Goal: Check status

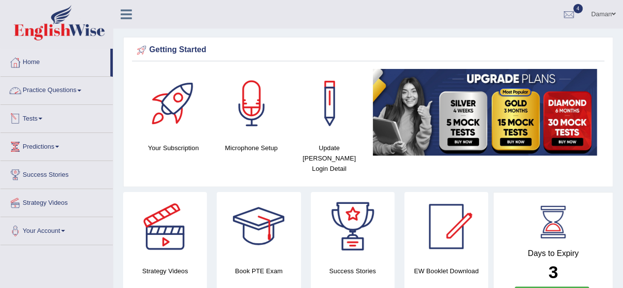
click at [34, 119] on link "Tests" at bounding box center [56, 117] width 112 height 25
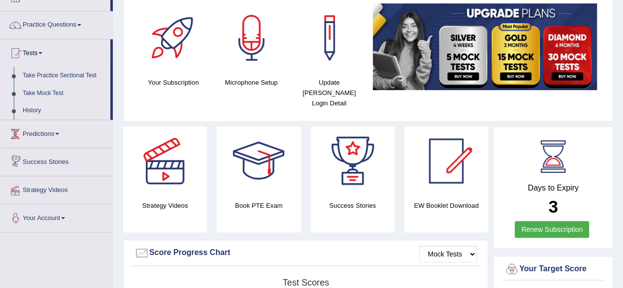
scroll to position [13, 0]
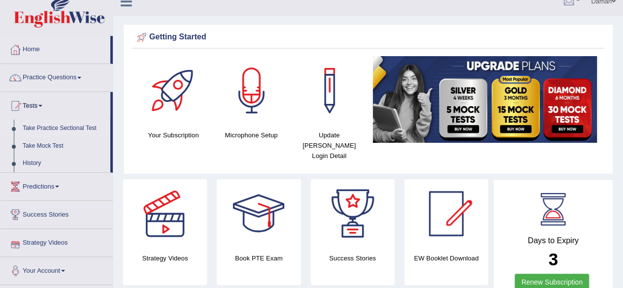
click at [45, 127] on link "Take Practice Sectional Test" at bounding box center [64, 129] width 92 height 18
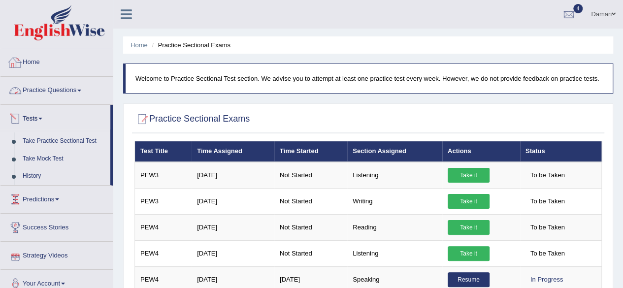
click at [41, 64] on link "Home" at bounding box center [56, 61] width 112 height 25
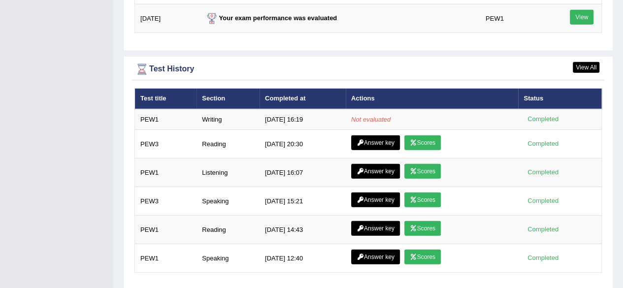
scroll to position [1340, 0]
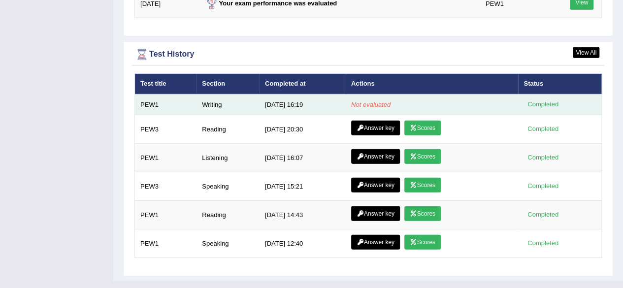
click at [212, 95] on td "Writing" at bounding box center [227, 105] width 63 height 21
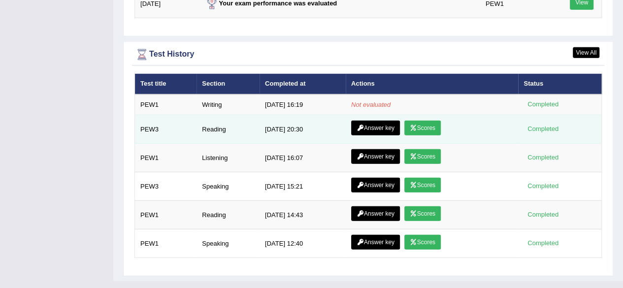
click at [424, 121] on link "Scores" at bounding box center [422, 128] width 36 height 15
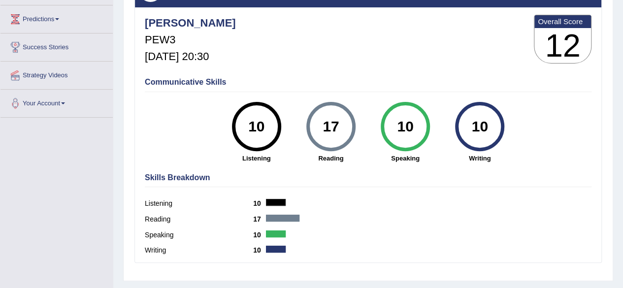
scroll to position [129, 0]
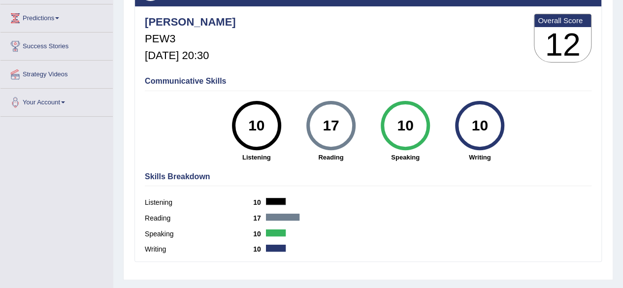
click at [154, 235] on label "Speaking" at bounding box center [199, 234] width 108 height 10
drag, startPoint x: 154, startPoint y: 235, endPoint x: 218, endPoint y: 256, distance: 67.9
click at [218, 256] on div "Skills Breakdown Listening 10 Reading 17 Speaking 10 Writing 10" at bounding box center [368, 214] width 452 height 94
click at [218, 256] on div "Writing 10" at bounding box center [368, 251] width 447 height 16
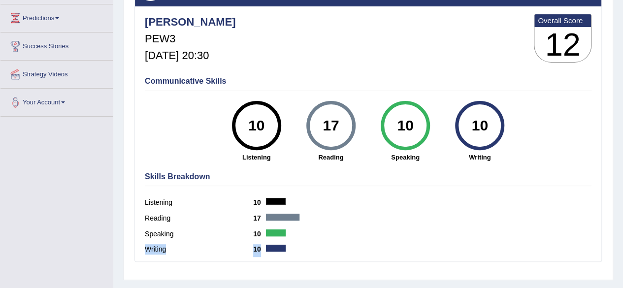
click at [218, 256] on div "Writing 10" at bounding box center [368, 251] width 447 height 16
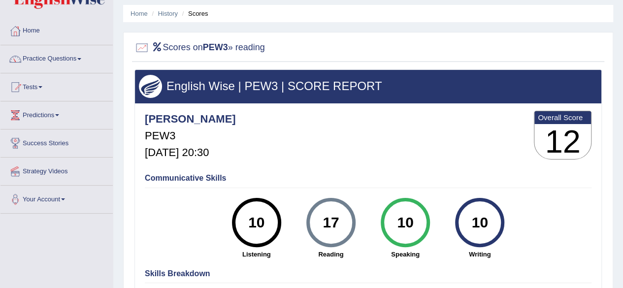
scroll to position [0, 0]
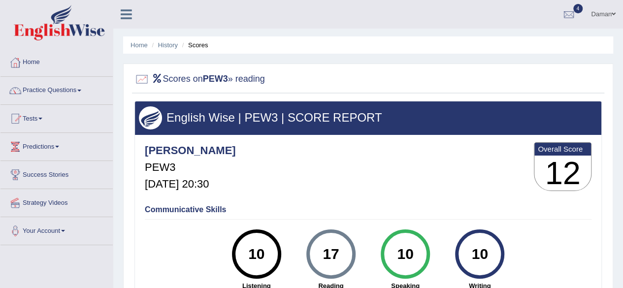
click at [140, 81] on div at bounding box center [141, 79] width 15 height 15
click at [563, 160] on h3 "12" at bounding box center [562, 173] width 57 height 35
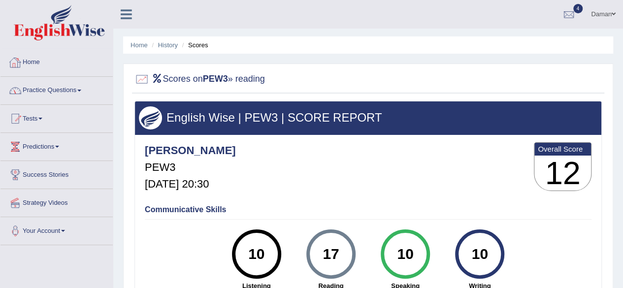
click at [33, 61] on link "Home" at bounding box center [56, 61] width 112 height 25
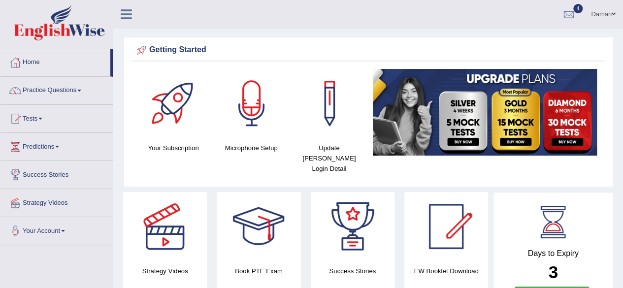
click at [41, 173] on link "Success Stories" at bounding box center [56, 173] width 112 height 25
click at [41, 173] on link "Success Stories" at bounding box center [55, 173] width 110 height 25
click at [36, 62] on link "Home" at bounding box center [55, 61] width 110 height 25
click at [34, 62] on link "Home" at bounding box center [55, 61] width 110 height 25
click at [28, 64] on link "Home" at bounding box center [55, 61] width 110 height 25
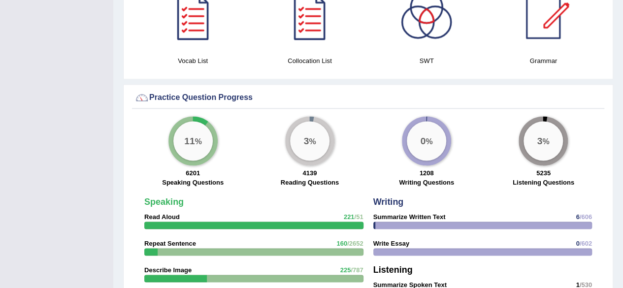
scroll to position [643, 0]
